Goal: Navigation & Orientation: Find specific page/section

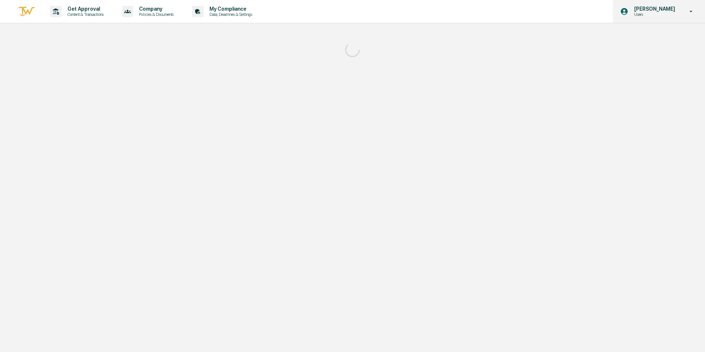
click at [647, 15] on p "Users" at bounding box center [653, 14] width 50 height 5
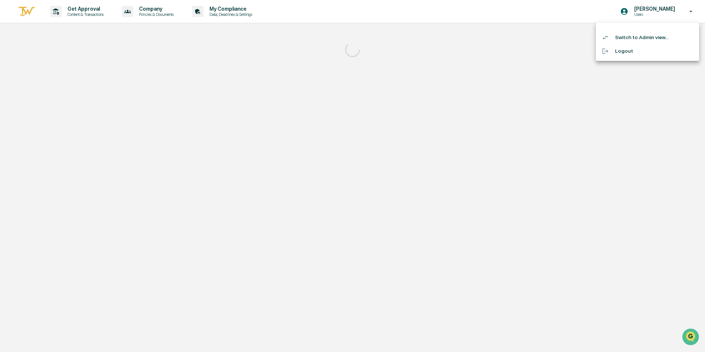
click at [644, 34] on li "Switch to Admin view..." at bounding box center [647, 38] width 103 height 14
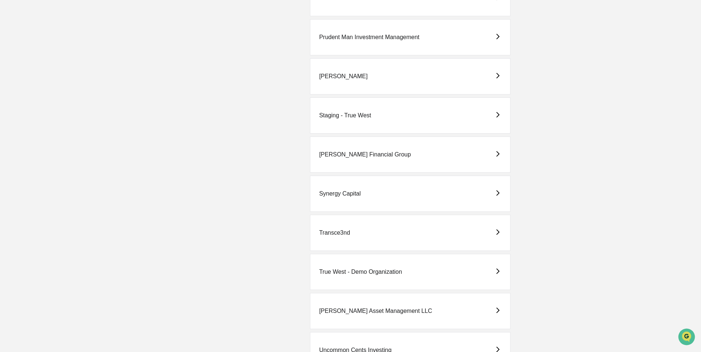
scroll to position [1806, 0]
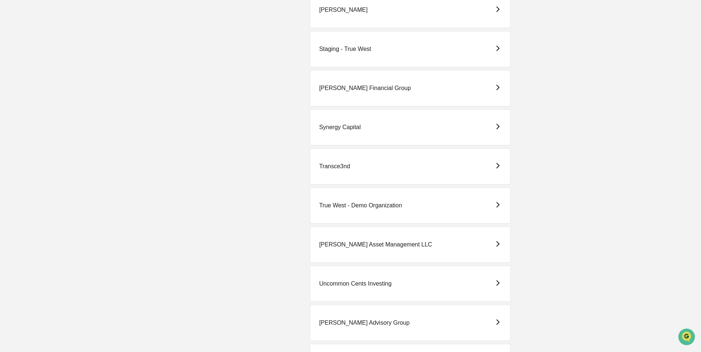
click at [340, 246] on div "[PERSON_NAME] Asset Management LLC" at bounding box center [375, 244] width 113 height 7
